Goal: Contribute content

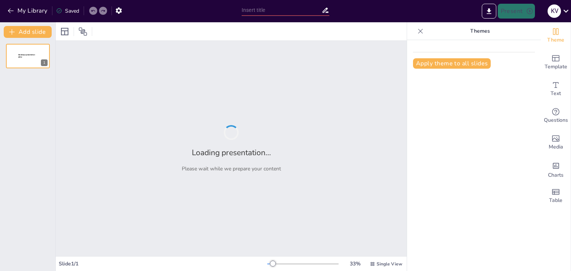
type input "Хто такі скептики і чому їхні ідеї актуальні сьогодні?"
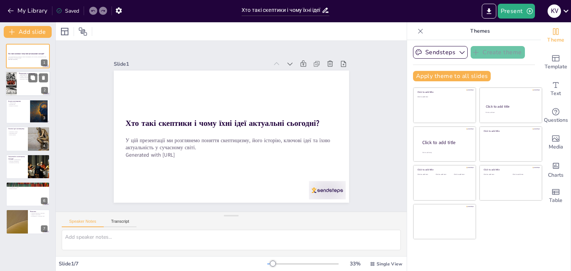
click at [24, 84] on div at bounding box center [28, 83] width 45 height 25
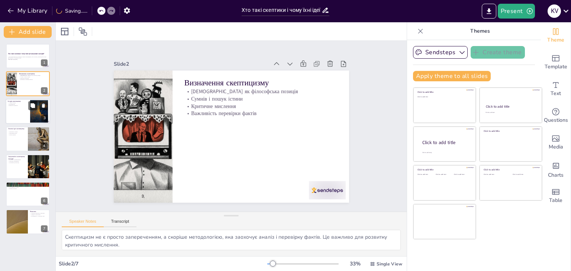
click at [21, 112] on div at bounding box center [28, 111] width 45 height 25
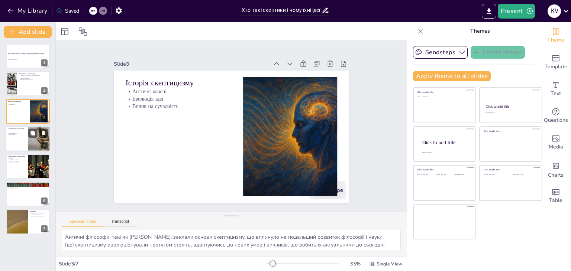
click at [21, 134] on p "Пошук доказів" at bounding box center [17, 134] width 18 height 1
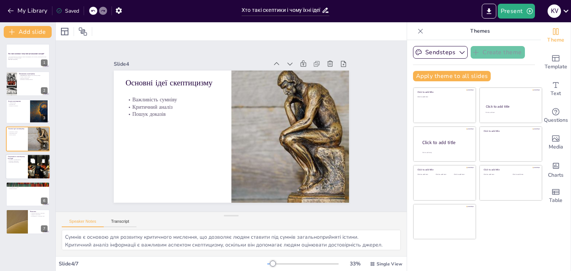
click at [27, 172] on div at bounding box center [28, 166] width 45 height 25
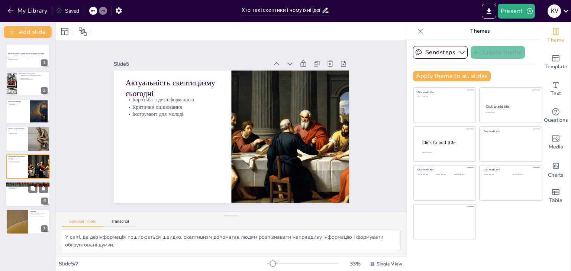
click at [26, 192] on div at bounding box center [28, 194] width 45 height 25
type textarea "Перевірка гіпотез є основою наукового методу, що дозволяє вченим проводити досл…"
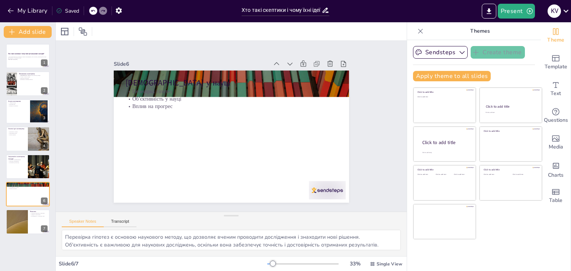
click at [21, 70] on div "Хто такі скептики і чому їхні ідеї актуальні сьогодні? У цій презентації ми роз…" at bounding box center [27, 139] width 55 height 191
click at [16, 58] on p "У цій презентації ми розглянемо поняття скептицизму, його історію, ключові ідеї…" at bounding box center [28, 57] width 40 height 3
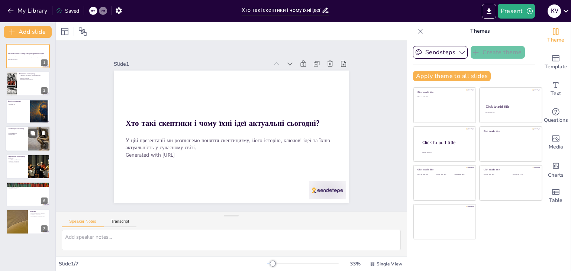
click at [16, 140] on div at bounding box center [28, 138] width 45 height 25
type textarea "Сумнів є основою для розвитку критичного мислення, що дозволяє людям ставити пі…"
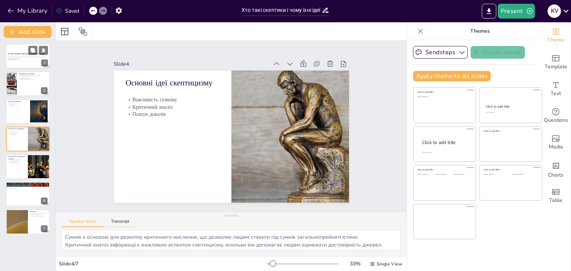
click at [21, 67] on div at bounding box center [28, 55] width 45 height 25
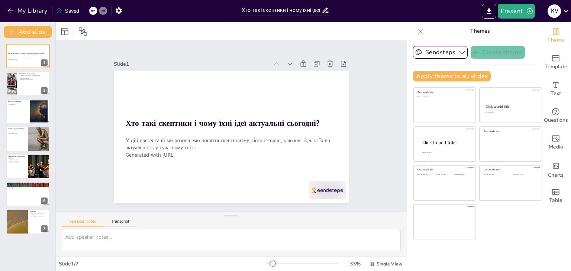
click at [25, 98] on div "Хто такі скептики і чому їхні ідеї актуальні сьогодні? У цій презентації ми роз…" at bounding box center [27, 139] width 55 height 191
click at [26, 109] on div at bounding box center [28, 111] width 45 height 25
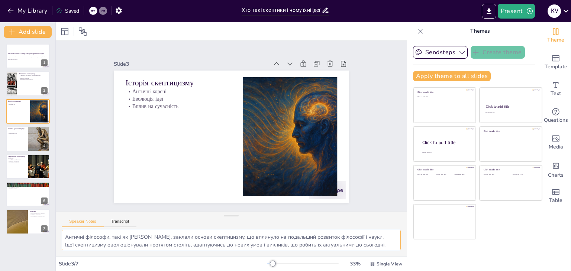
click at [303, 240] on textarea "Античні філософи, такі як Піррон, заклали основи скептицизму, що вплинуло на по…" at bounding box center [231, 240] width 339 height 20
drag, startPoint x: 66, startPoint y: 238, endPoint x: 395, endPoint y: 273, distance: 331.4
click at [395, 271] on html "My Library Saved Хто такі скептики і чому їхні ідеї актуальні сьогодні? Present…" at bounding box center [285, 135] width 571 height 271
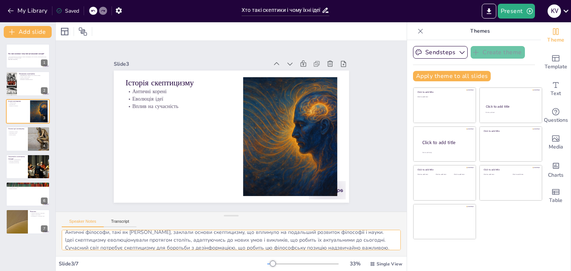
scroll to position [0, 0]
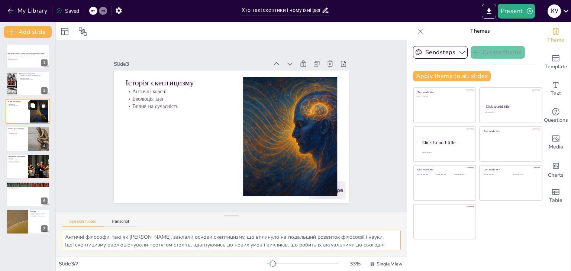
click at [34, 104] on icon at bounding box center [32, 105] width 4 height 4
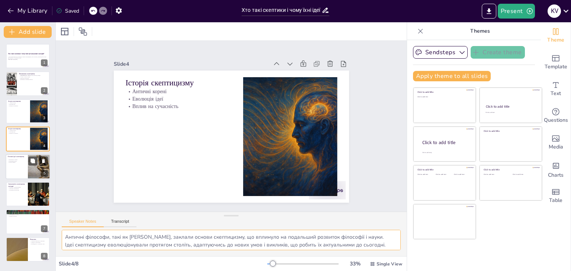
click at [29, 169] on div at bounding box center [39, 166] width 42 height 25
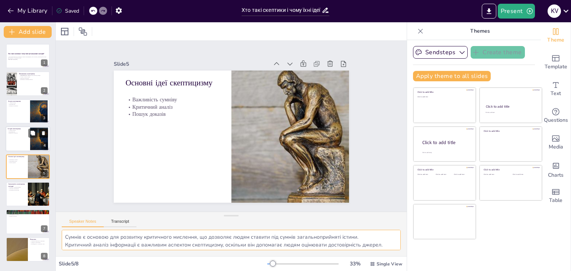
click at [45, 132] on icon at bounding box center [43, 133] width 3 height 4
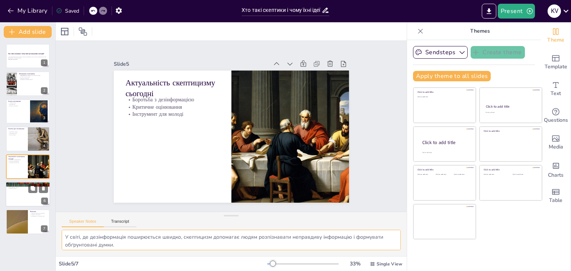
click at [20, 193] on div at bounding box center [28, 194] width 45 height 25
type textarea "Перевірка гіпотез є основою наукового методу, що дозволяє вченим проводити досл…"
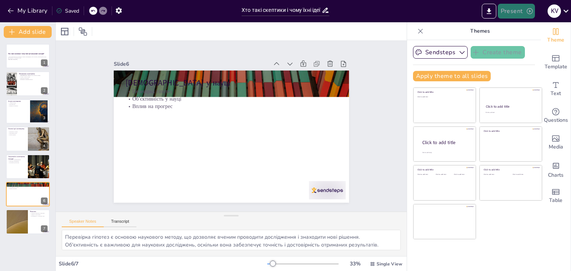
click at [526, 13] on icon "button" at bounding box center [529, 10] width 7 height 7
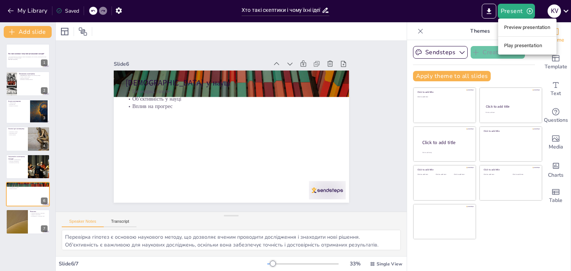
click at [524, 27] on li "Preview presentation" at bounding box center [527, 28] width 58 height 12
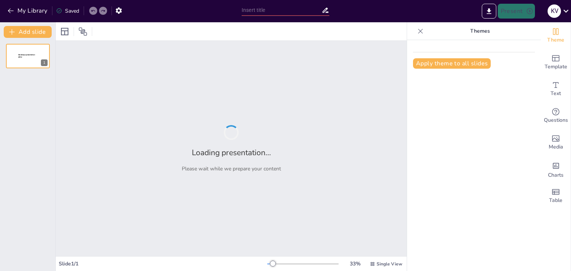
type input "Хто такі скептики і чому їхні ідеї актуальні сьогодні?"
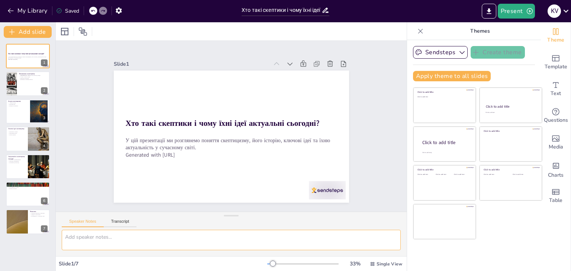
click at [100, 238] on textarea at bounding box center [231, 240] width 339 height 20
click at [9, 79] on div at bounding box center [11, 83] width 33 height 25
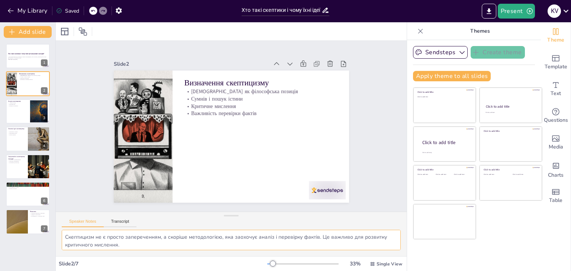
scroll to position [48, 0]
drag, startPoint x: 67, startPoint y: 236, endPoint x: 189, endPoint y: 271, distance: 127.5
click at [189, 271] on div "Slide 1 Хто такі скептики і чому їхні ідеї актуальні сьогодні? У цій презентаці…" at bounding box center [231, 146] width 351 height 249
paste textarea "то такі скептики і чому їхні ідеї актуальні сьогодні?"
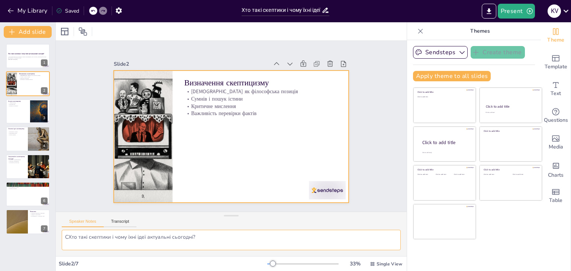
scroll to position [0, 0]
type textarea "СХто такі скептики і чому їхні ідеї актуальні сьогодні?"
click at [186, 140] on div at bounding box center [231, 137] width 235 height 132
